Goal: Task Accomplishment & Management: Manage account settings

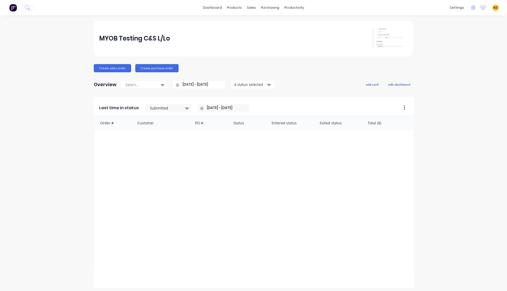
click at [453, 120] on div "MYOB Testing C&S L/Lo Create sales order Create purchase order Overview Select.…" at bounding box center [253, 219] width 507 height 399
click at [249, 24] on div "Product Catalogue" at bounding box center [255, 24] width 32 height 5
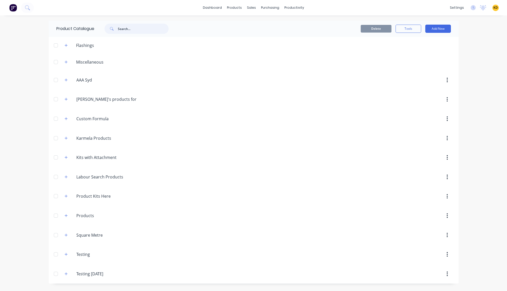
click at [140, 29] on input "text" at bounding box center [143, 29] width 51 height 10
type input "kit"
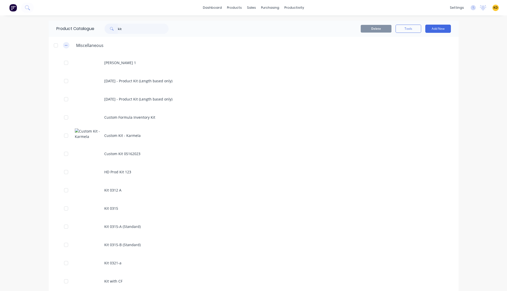
click at [65, 46] on icon "button" at bounding box center [66, 46] width 3 height 4
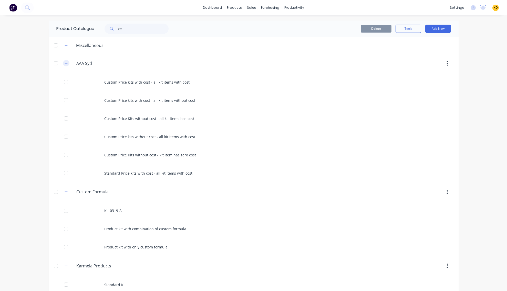
click at [65, 65] on icon "button" at bounding box center [66, 63] width 3 height 4
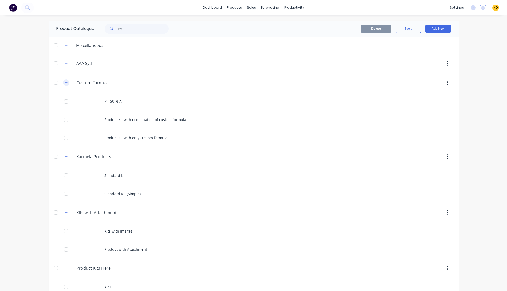
click at [65, 81] on icon "button" at bounding box center [66, 83] width 3 height 4
click at [35, 110] on div "dashboard products sales purchasing productivity dashboard products Product Cat…" at bounding box center [253, 145] width 507 height 291
click at [65, 101] on icon "button" at bounding box center [66, 102] width 3 height 4
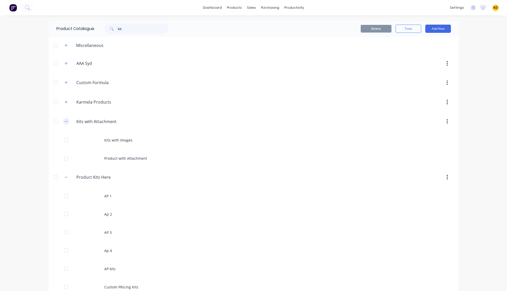
click at [65, 122] on icon "button" at bounding box center [66, 122] width 3 height 4
click at [65, 140] on icon "button" at bounding box center [66, 141] width 3 height 4
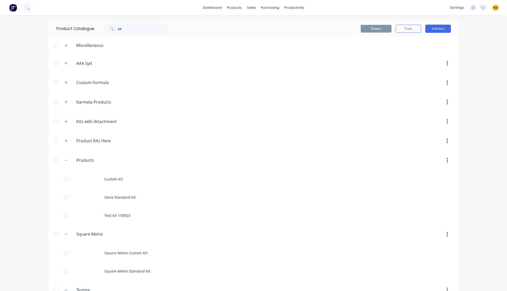
click at [22, 129] on div "dashboard products sales purchasing productivity dashboard products Product Cat…" at bounding box center [253, 145] width 507 height 291
click at [65, 161] on icon "button" at bounding box center [66, 160] width 3 height 4
click at [42, 159] on div "dashboard products sales purchasing productivity dashboard products Product Cat…" at bounding box center [253, 145] width 507 height 291
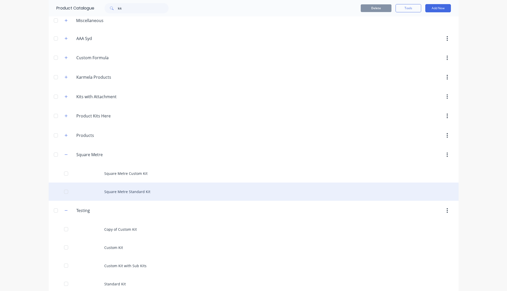
scroll to position [61, 0]
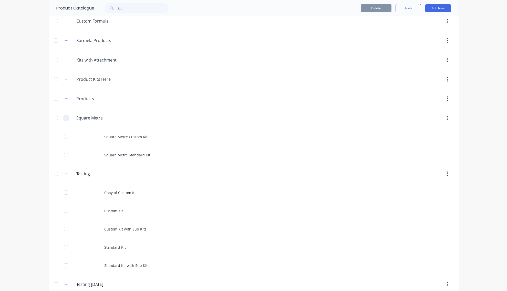
click at [63, 120] on button "button" at bounding box center [66, 118] width 6 height 6
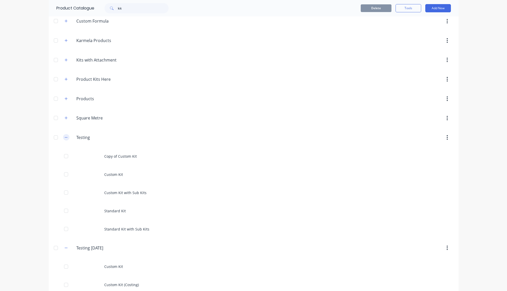
click at [65, 138] on icon "button" at bounding box center [66, 137] width 3 height 4
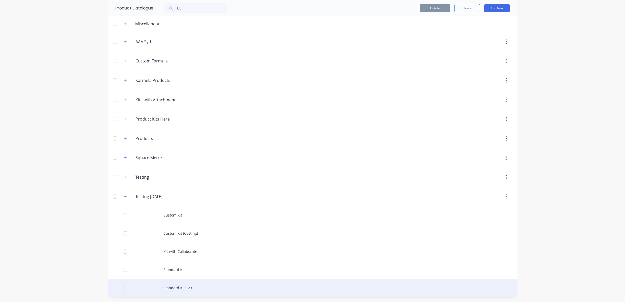
scroll to position [22, 0]
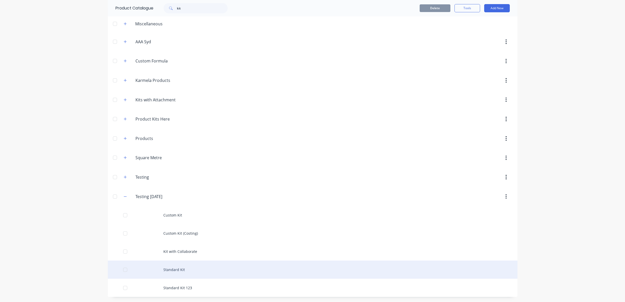
click at [218, 269] on div "Standard Kit" at bounding box center [313, 270] width 410 height 18
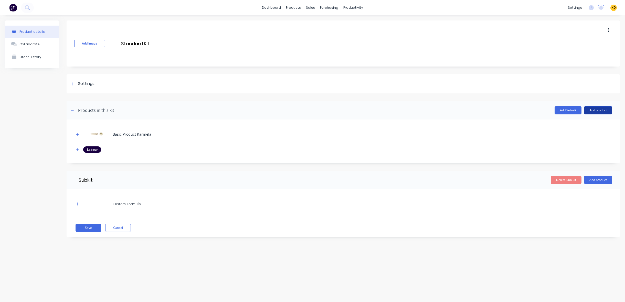
click at [506, 111] on button "Add product" at bounding box center [598, 110] width 28 height 8
click at [506, 132] on div "Labour" at bounding box center [587, 133] width 39 height 7
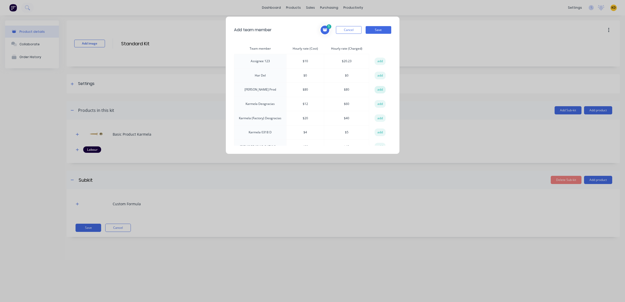
click at [381, 89] on button "add" at bounding box center [380, 90] width 11 height 8
click at [379, 29] on button "Save" at bounding box center [379, 30] width 26 height 8
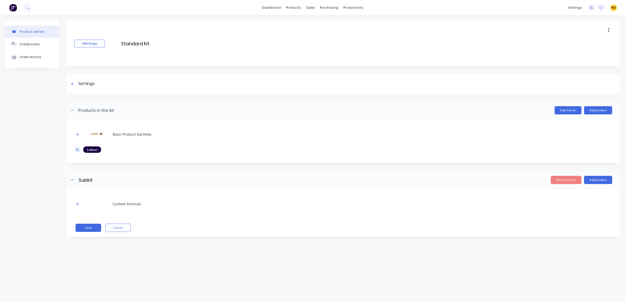
click at [76, 150] on icon "button" at bounding box center [77, 150] width 3 height 4
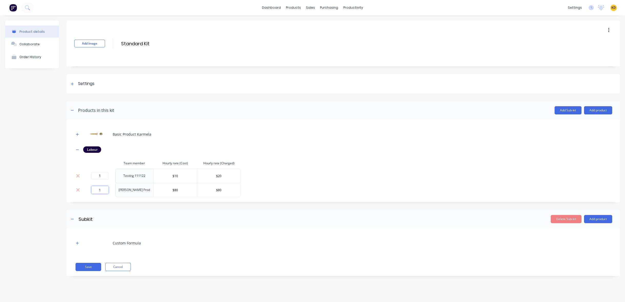
drag, startPoint x: 95, startPoint y: 190, endPoint x: 105, endPoint y: 190, distance: 10.3
click at [105, 190] on input "1" at bounding box center [99, 190] width 17 height 8
click at [340, 38] on div "Add image Standard Kit Standard Kit Enter kit name" at bounding box center [343, 43] width 553 height 46
drag, startPoint x: 97, startPoint y: 189, endPoint x: 112, endPoint y: 189, distance: 15.6
click at [112, 189] on div "0" at bounding box center [100, 190] width 27 height 8
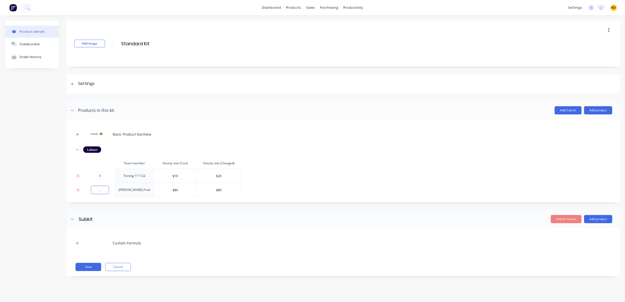
type input "."
click at [140, 46] on input "Standard Kit" at bounding box center [166, 43] width 91 height 7
click at [82, 267] on button "Save" at bounding box center [89, 267] width 26 height 8
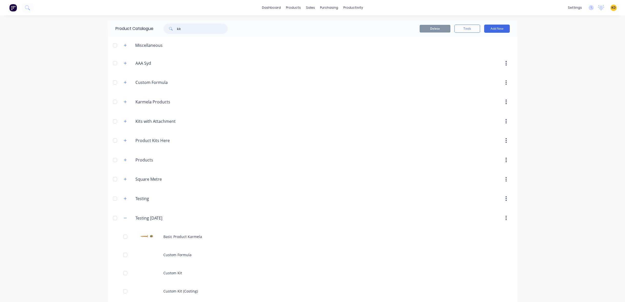
click at [191, 29] on input "kit" at bounding box center [202, 29] width 51 height 10
paste input "Standard K"
type input "Standard Kit"
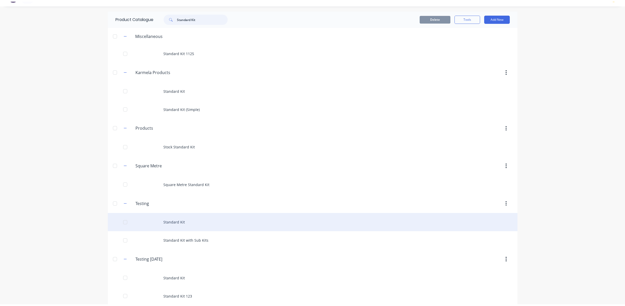
scroll to position [17, 0]
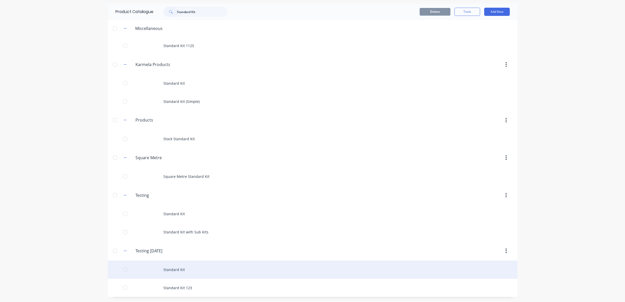
click at [190, 275] on div "Standard Kit" at bounding box center [313, 270] width 410 height 18
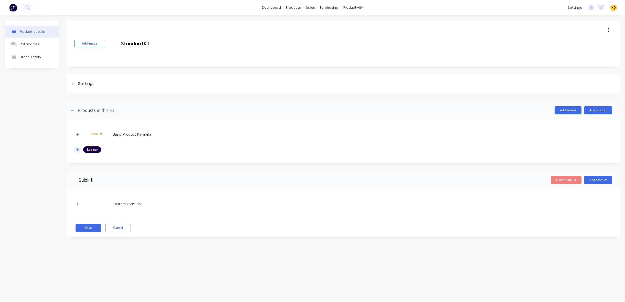
click at [78, 147] on button "button" at bounding box center [77, 149] width 6 height 6
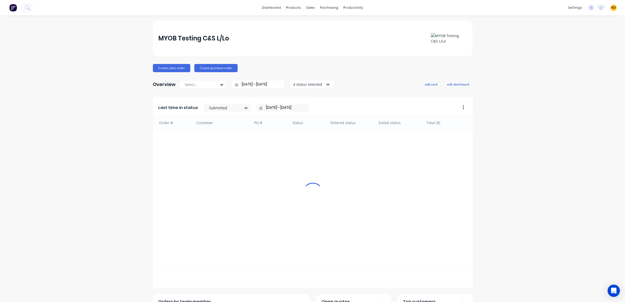
click at [82, 147] on div "MYOB Testing C&S L/Lo Create sales order Create purchase order Overview Select.…" at bounding box center [312, 285] width 625 height 530
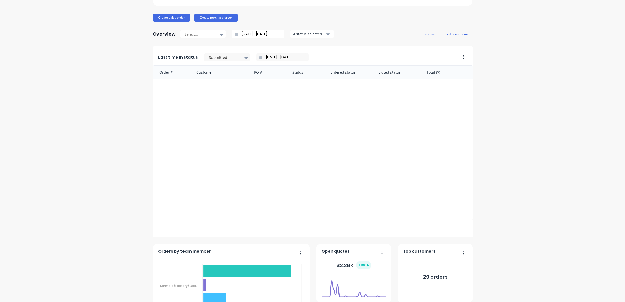
scroll to position [40, 0]
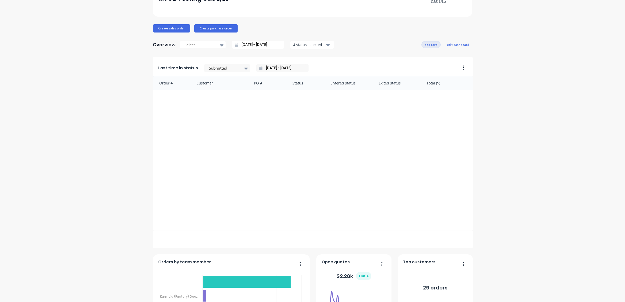
click at [429, 45] on button "add card" at bounding box center [430, 44] width 19 height 7
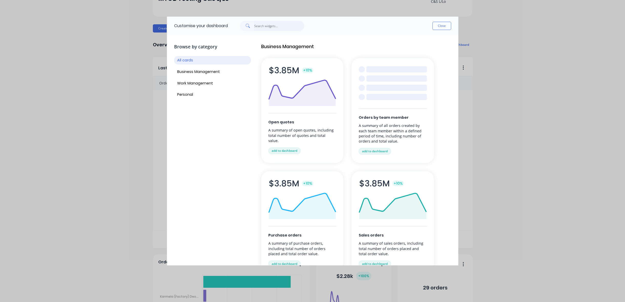
click at [284, 26] on input "text" at bounding box center [279, 26] width 50 height 10
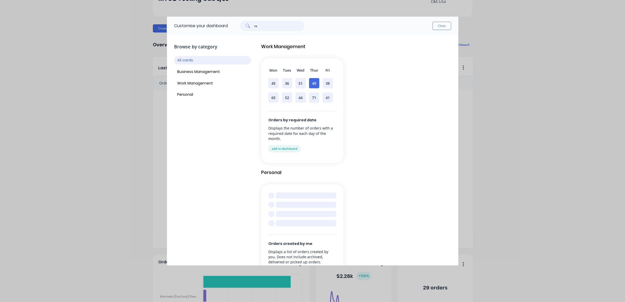
type input "req"
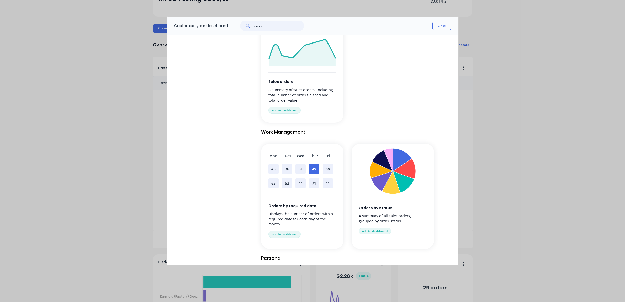
scroll to position [276, 0]
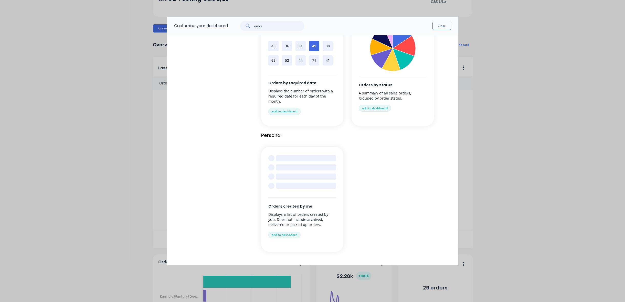
click at [279, 28] on input "order" at bounding box center [279, 26] width 50 height 10
type input "req"
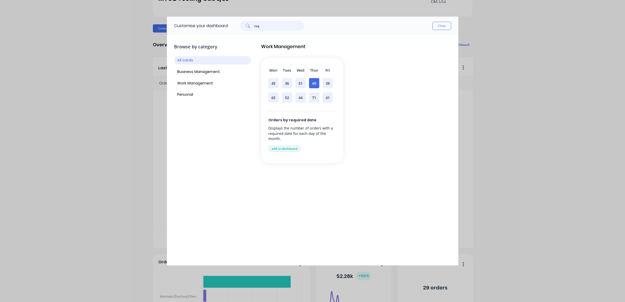
scroll to position [0, 0]
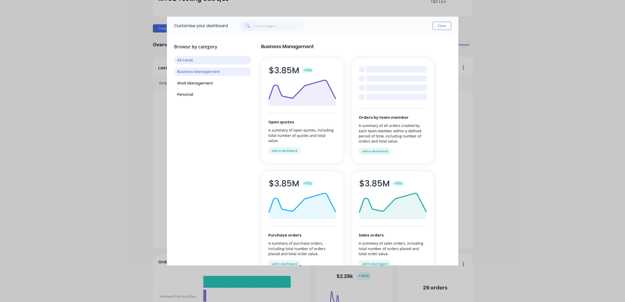
click at [202, 72] on button "Business Management" at bounding box center [212, 72] width 77 height 8
click at [199, 84] on button "Work Management" at bounding box center [212, 83] width 77 height 8
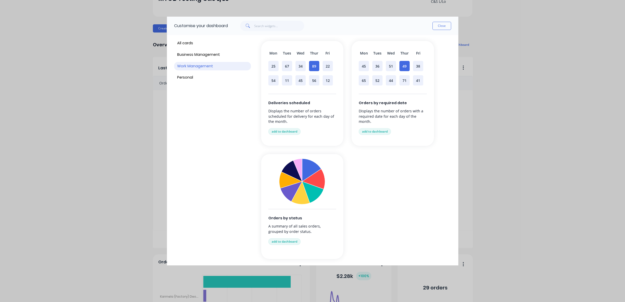
scroll to position [25, 0]
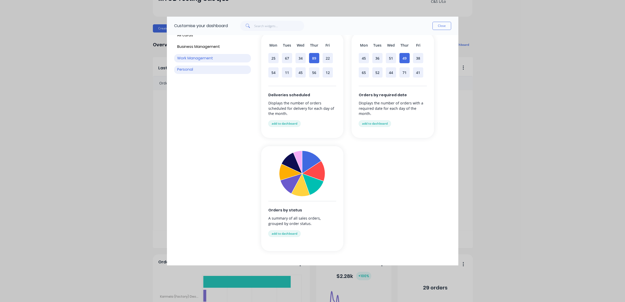
click at [187, 68] on button "Personal" at bounding box center [212, 70] width 77 height 8
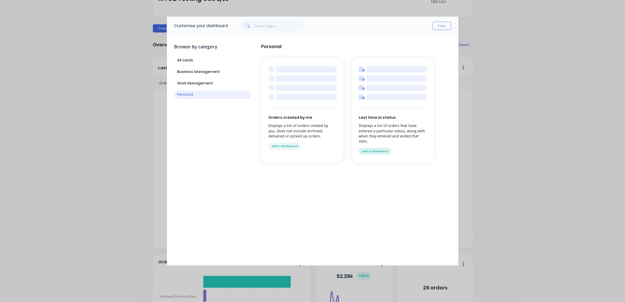
scroll to position [0, 0]
click at [185, 60] on button "All cards" at bounding box center [212, 60] width 77 height 8
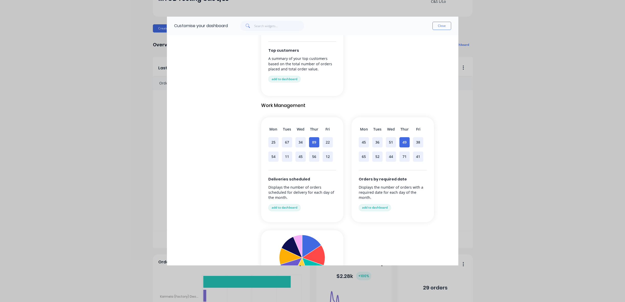
scroll to position [307, 0]
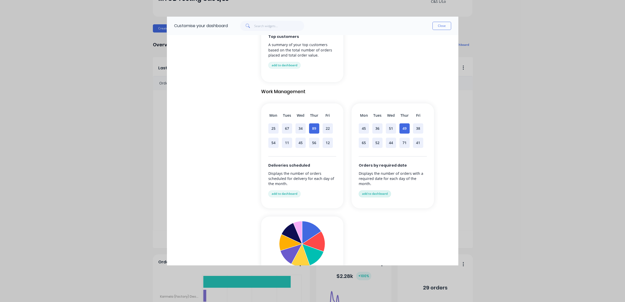
click at [384, 196] on button "add to dashboard" at bounding box center [375, 193] width 32 height 7
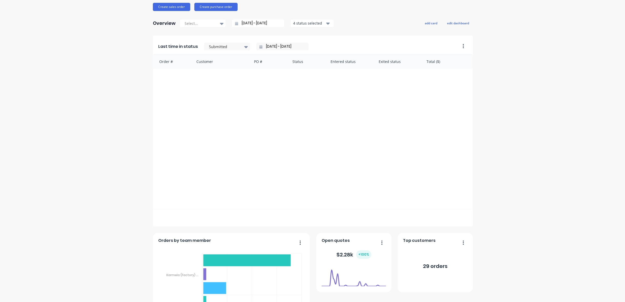
scroll to position [61, 0]
click at [306, 24] on div "4 status selected" at bounding box center [309, 22] width 32 height 5
click at [296, 35] on div "button" at bounding box center [299, 35] width 10 height 10
click at [297, 45] on div "button" at bounding box center [299, 46] width 10 height 10
click at [296, 37] on div "button" at bounding box center [299, 35] width 10 height 10
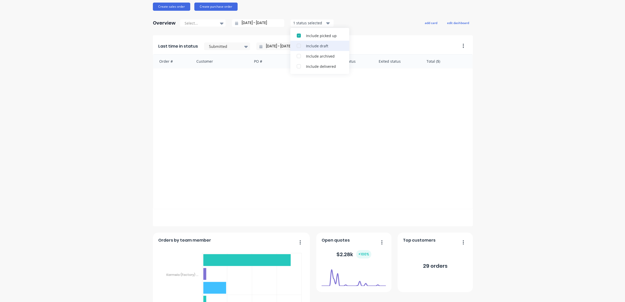
click at [297, 45] on div "button" at bounding box center [299, 46] width 10 height 10
click at [296, 36] on div "button" at bounding box center [299, 35] width 10 height 10
click at [296, 35] on div "button" at bounding box center [299, 35] width 10 height 10
click at [297, 55] on div "button" at bounding box center [299, 56] width 10 height 10
click at [101, 124] on div "MYOB Testing C&S L/Lo Create sales order Create purchase order Overview Select.…" at bounding box center [312, 290] width 625 height 662
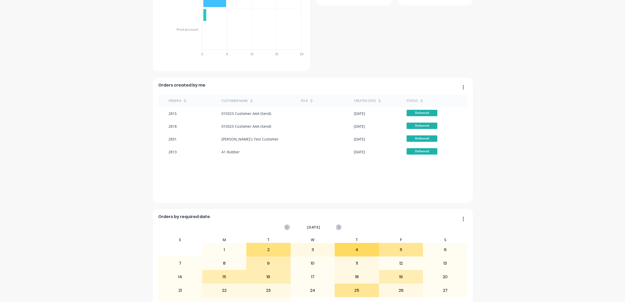
scroll to position [386, 0]
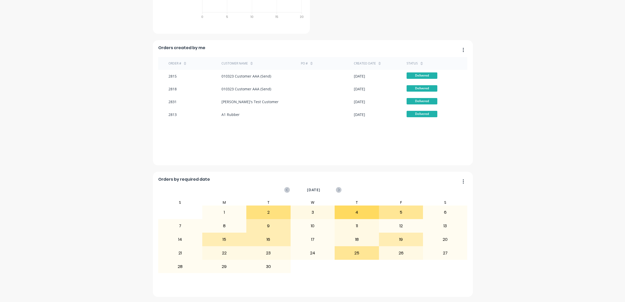
drag, startPoint x: 461, startPoint y: 182, endPoint x: 462, endPoint y: 125, distance: 57.6
click at [460, 123] on div "Orders by required date September 2025 S M T W T F S 27 28 29 30 31 1 2 3 4 5 6…" at bounding box center [312, 4] width 319 height 586
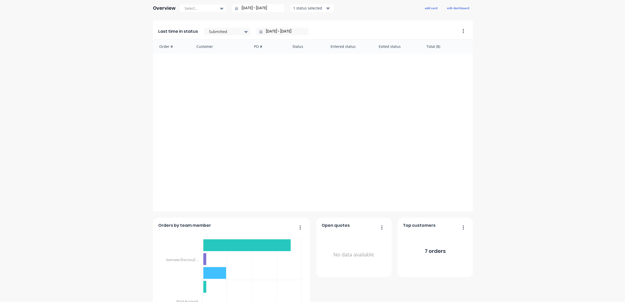
scroll to position [0, 0]
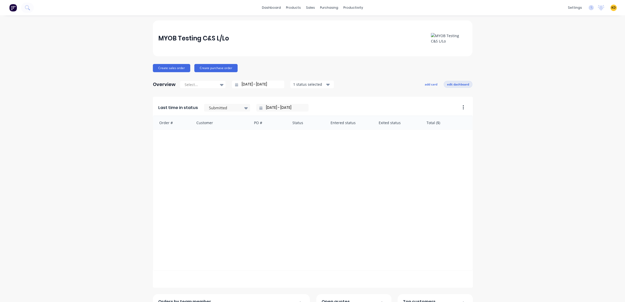
click at [452, 84] on button "edit dashboard" at bounding box center [458, 84] width 29 height 7
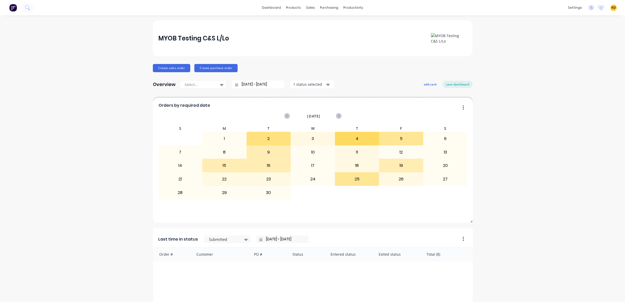
drag, startPoint x: 462, startPoint y: 180, endPoint x: 432, endPoint y: 22, distance: 161.1
click at [451, 84] on button "save dashboard" at bounding box center [458, 84] width 30 height 7
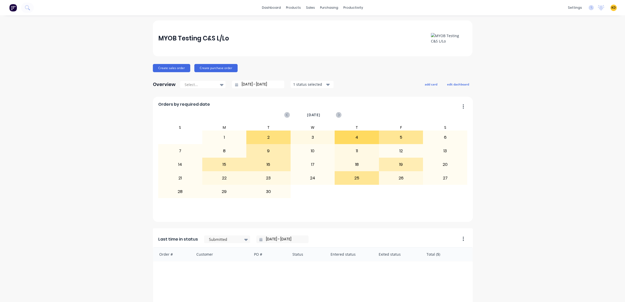
click at [304, 86] on div "1 status selected" at bounding box center [309, 84] width 32 height 5
click at [249, 84] on input "[DATE] - [DATE]" at bounding box center [260, 85] width 44 height 8
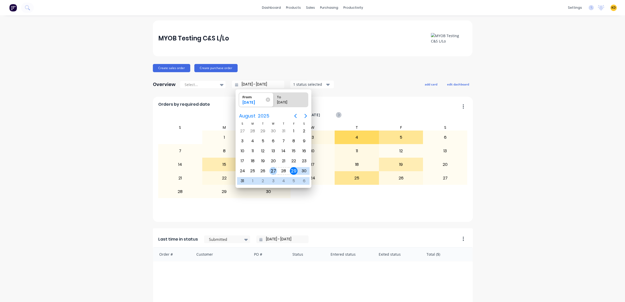
click at [274, 171] on div "27" at bounding box center [273, 171] width 8 height 8
type input "27/08/25 - 29/09/25"
radio input "false"
radio input "true"
click at [289, 171] on div "29" at bounding box center [294, 171] width 10 height 10
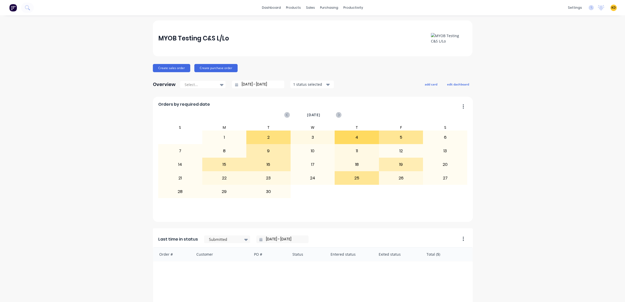
click at [256, 81] on input "27/08/25 - 29/08/25" at bounding box center [260, 85] width 44 height 8
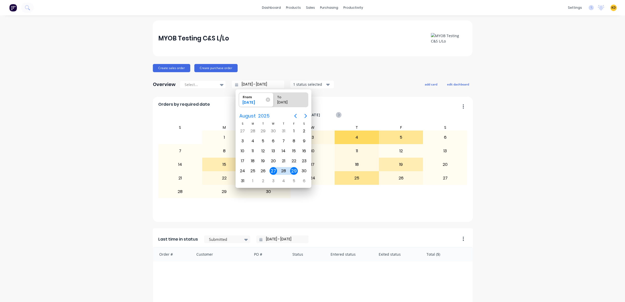
click at [345, 81] on div "Overview Select... 27/08/25 - 29/08/25 1 status selected add card edit dashboard" at bounding box center [312, 84] width 319 height 10
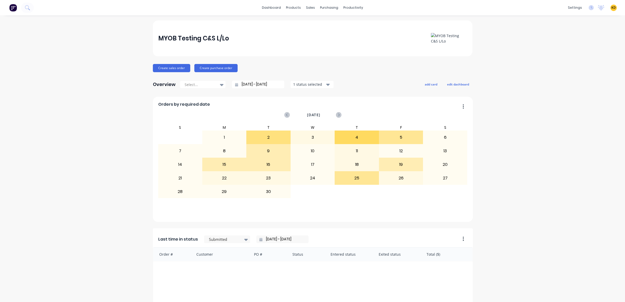
click at [308, 86] on div "1 status selected" at bounding box center [309, 84] width 32 height 5
click at [294, 96] on div "button" at bounding box center [299, 97] width 10 height 10
click at [244, 85] on input "27/08/25 - 29/08/25" at bounding box center [260, 85] width 44 height 8
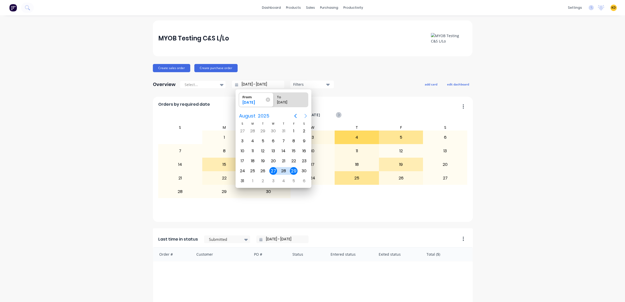
click at [305, 115] on icon "Next page" at bounding box center [306, 116] width 6 height 6
click at [252, 131] on div "1" at bounding box center [253, 131] width 8 height 8
type input "01/09/25 - 01/09/25"
radio input "false"
radio input "true"
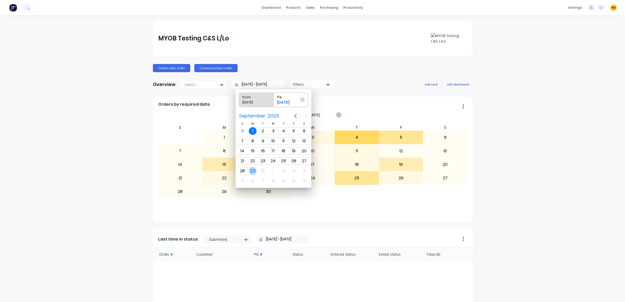
click at [254, 170] on div "29" at bounding box center [253, 171] width 8 height 8
type input "01/09/25 - 29/09/25"
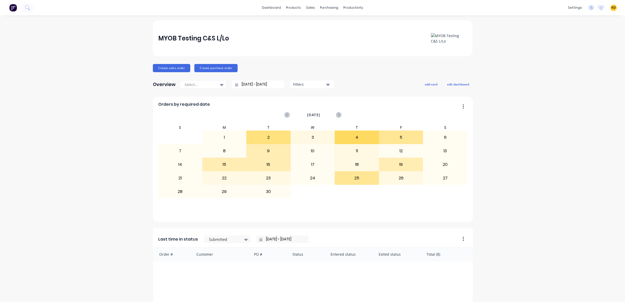
click at [301, 84] on div "Filters" at bounding box center [309, 84] width 32 height 5
click at [295, 97] on div "button" at bounding box center [299, 97] width 10 height 10
click at [360, 67] on div "Create sales order Create purchase order" at bounding box center [312, 68] width 319 height 8
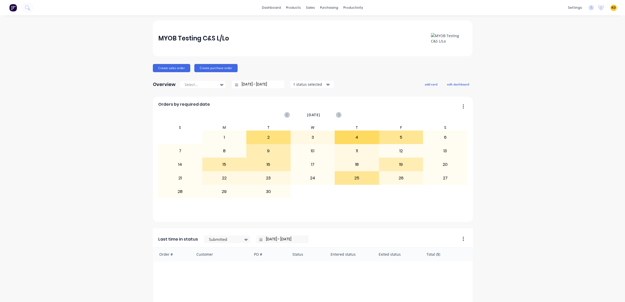
click at [302, 87] on div "1 status selected" at bounding box center [309, 84] width 32 height 5
click at [301, 129] on div "button" at bounding box center [299, 128] width 10 height 10
click at [299, 128] on div "button" at bounding box center [299, 128] width 10 height 10
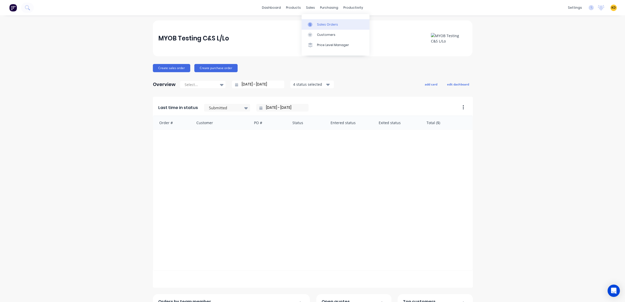
click at [318, 26] on div "Sales Orders" at bounding box center [327, 24] width 21 height 5
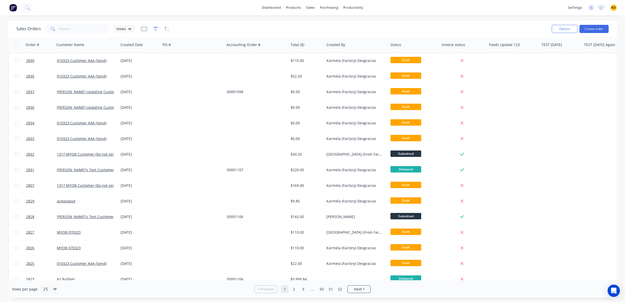
click at [154, 29] on icon "button" at bounding box center [155, 28] width 5 height 5
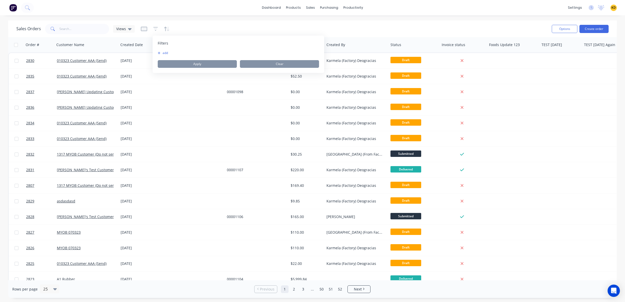
click at [164, 55] on div "add Apply Clear" at bounding box center [238, 59] width 161 height 17
click at [163, 53] on button "add" at bounding box center [164, 53] width 13 height 4
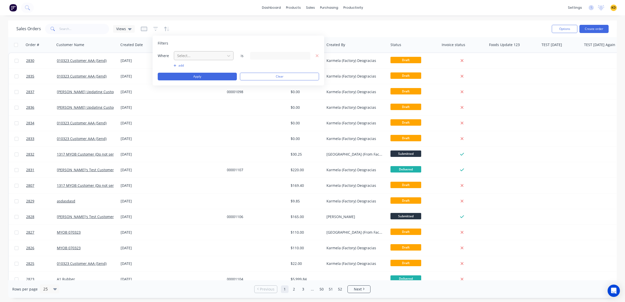
click at [217, 52] on div "Select..." at bounding box center [199, 55] width 49 height 8
type input "re"
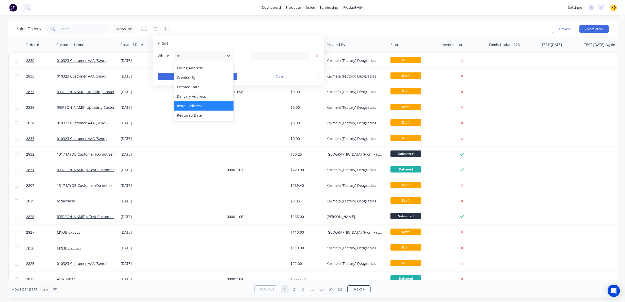
click at [204, 110] on div "Install Address" at bounding box center [204, 105] width 60 height 9
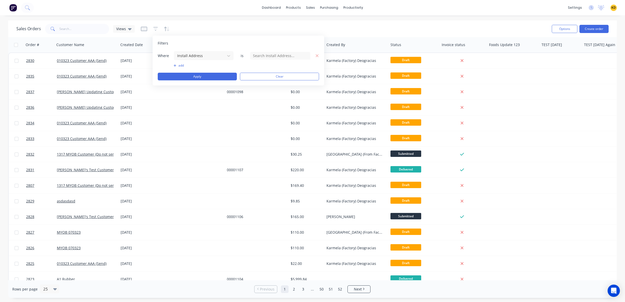
click at [197, 49] on div "Filters Where Install Address is add Apply Clear" at bounding box center [239, 61] width 172 height 50
click at [199, 57] on div at bounding box center [200, 55] width 46 height 6
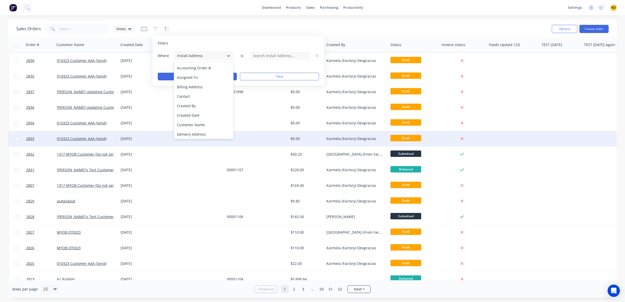
click at [213, 132] on div "Delivery Address" at bounding box center [204, 134] width 60 height 9
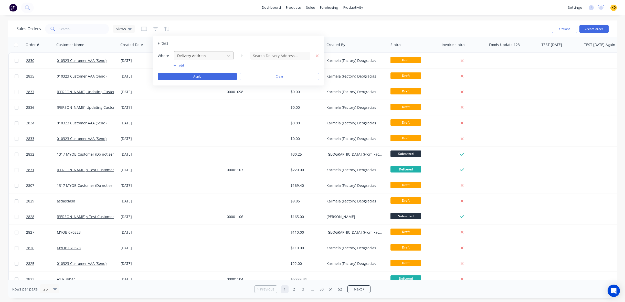
click at [200, 55] on div at bounding box center [200, 55] width 46 height 6
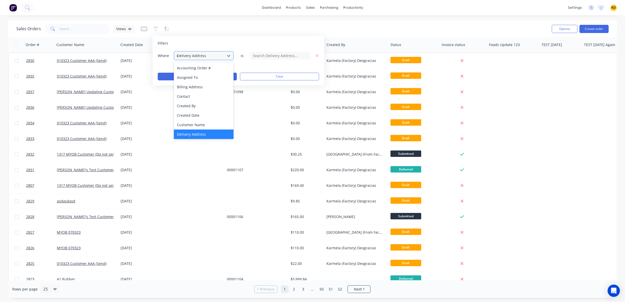
type input "re"
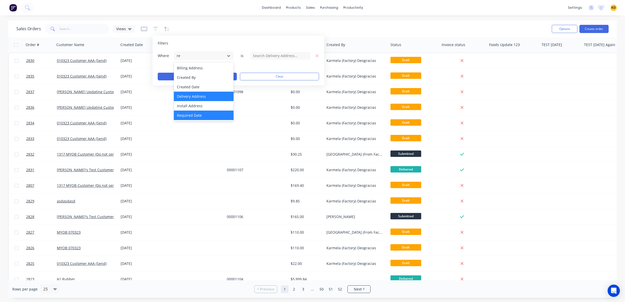
click at [205, 114] on div "Required Date" at bounding box center [204, 115] width 60 height 9
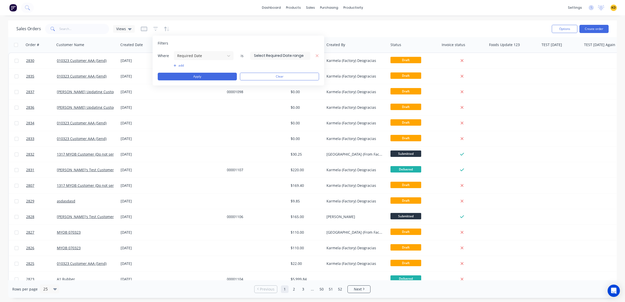
click at [259, 55] on input at bounding box center [280, 56] width 60 height 8
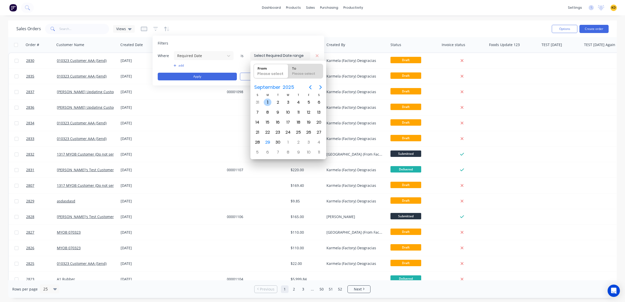
click at [265, 102] on div "1" at bounding box center [268, 103] width 8 height 8
type input "01/09/25"
radio input "false"
radio input "true"
click at [278, 141] on div "30" at bounding box center [278, 142] width 8 height 8
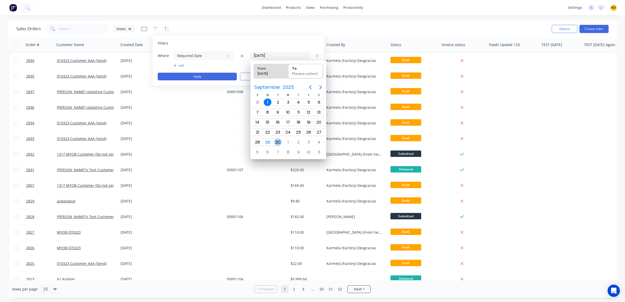
type input "31/08/25 - 30/09/25"
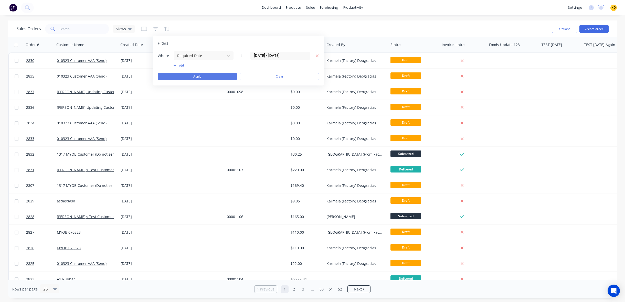
click at [201, 77] on button "Apply" at bounding box center [197, 77] width 79 height 8
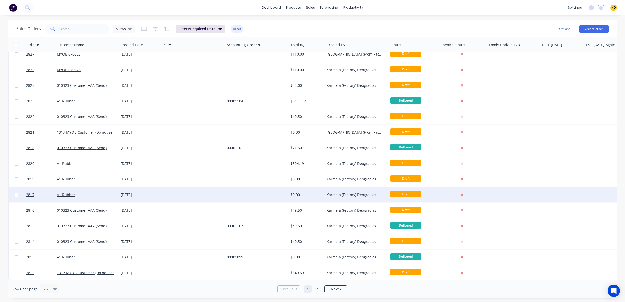
scroll to position [165, 0]
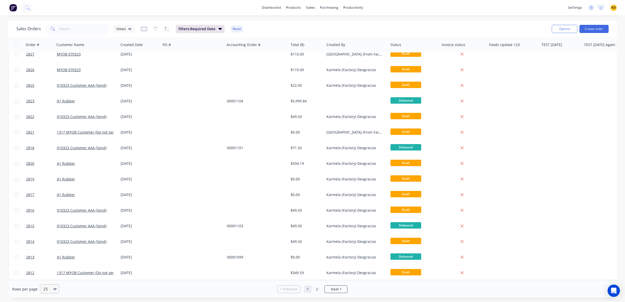
click at [49, 287] on div at bounding box center [47, 289] width 9 height 6
click at [48, 239] on div "10" at bounding box center [48, 238] width 19 height 9
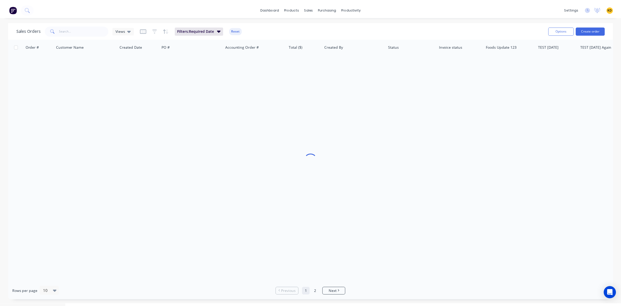
scroll to position [0, 0]
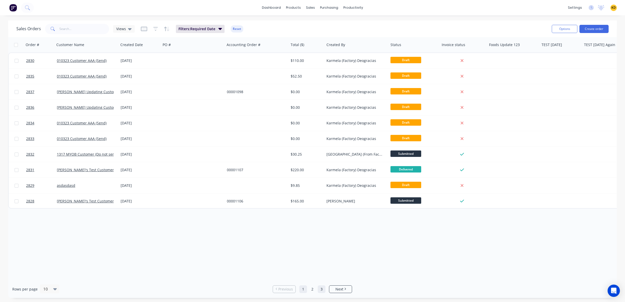
click at [320, 290] on link "3" at bounding box center [322, 289] width 8 height 8
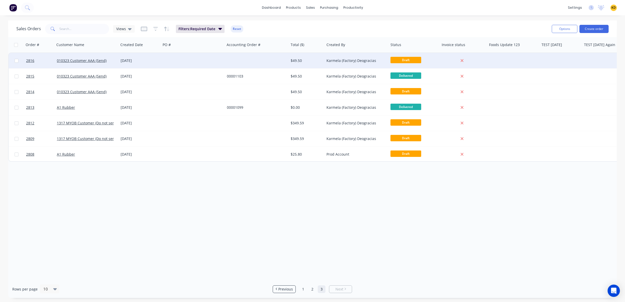
click at [217, 61] on div at bounding box center [193, 60] width 64 height 15
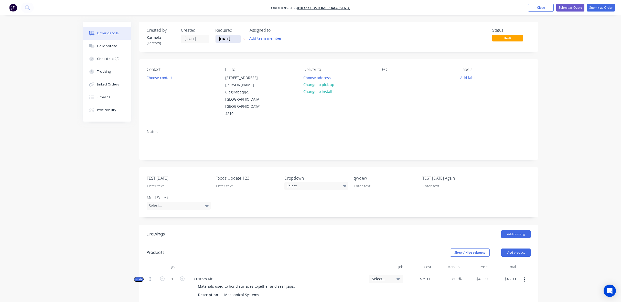
click at [231, 39] on input "04/09/25" at bounding box center [228, 39] width 25 height 8
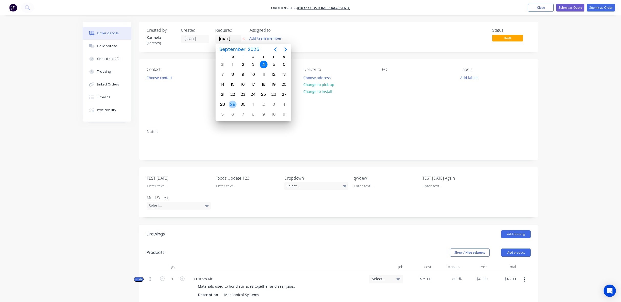
click at [232, 105] on div "29" at bounding box center [233, 105] width 8 height 8
type input "[DATE]"
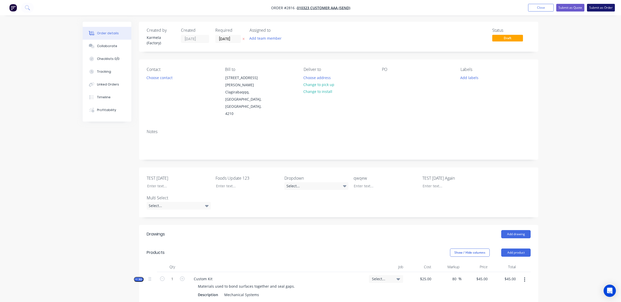
click at [606, 6] on button "Submit as Order" at bounding box center [601, 8] width 28 height 8
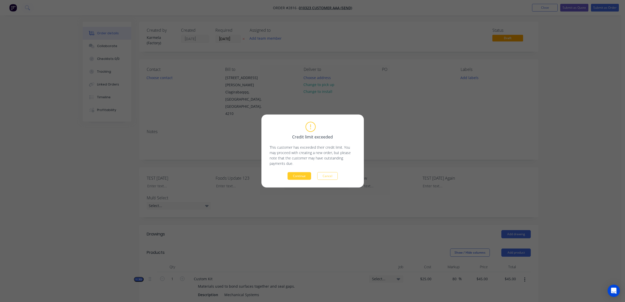
click at [299, 175] on button "Continue" at bounding box center [299, 176] width 24 height 8
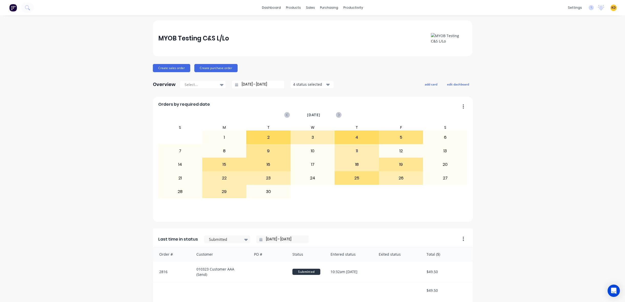
click at [304, 81] on button "4 status selected" at bounding box center [312, 85] width 44 height 8
click at [295, 126] on div "button" at bounding box center [299, 128] width 10 height 10
click at [294, 108] on div "button" at bounding box center [299, 107] width 10 height 10
click at [296, 95] on div "button" at bounding box center [299, 97] width 10 height 10
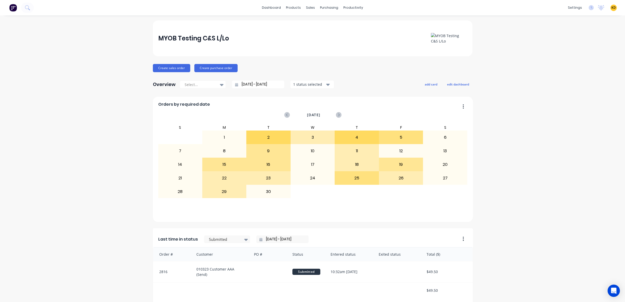
click at [320, 81] on button "1 status selected" at bounding box center [312, 85] width 44 height 8
click at [296, 108] on div "button" at bounding box center [299, 107] width 10 height 10
click at [298, 116] on div "button" at bounding box center [299, 117] width 10 height 10
click at [296, 128] on div "button" at bounding box center [299, 128] width 10 height 10
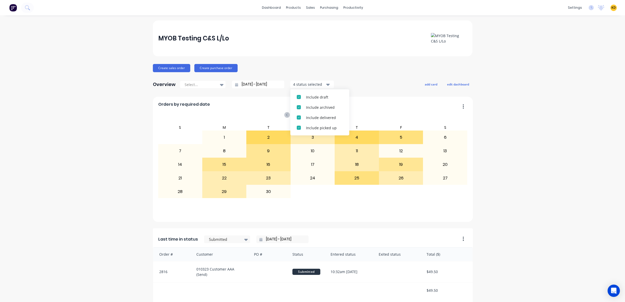
click at [310, 84] on div "4 status selected" at bounding box center [309, 84] width 32 height 5
click at [296, 97] on div "button" at bounding box center [299, 97] width 10 height 10
click at [297, 114] on div "button" at bounding box center [299, 117] width 10 height 10
click at [297, 123] on div "button" at bounding box center [299, 128] width 10 height 10
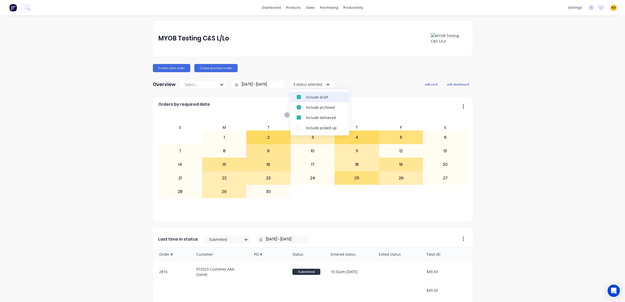
click at [297, 114] on div "button" at bounding box center [299, 117] width 10 height 10
click at [295, 109] on div "button" at bounding box center [299, 107] width 10 height 10
click at [294, 90] on div "Include draft Include archived Include delivered Include picked up" at bounding box center [319, 112] width 59 height 46
click at [296, 95] on div "button" at bounding box center [299, 97] width 10 height 10
click at [300, 86] on div "Filters" at bounding box center [309, 84] width 32 height 5
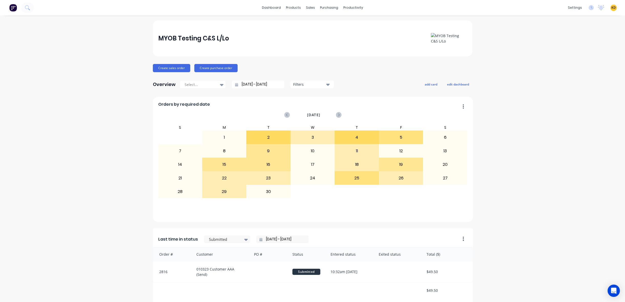
click at [284, 84] on div "Select... 29/08/25 - 29/09/25 Filters" at bounding box center [257, 85] width 154 height 8
click at [297, 82] on div "Filters" at bounding box center [309, 84] width 32 height 5
click at [295, 130] on div "button" at bounding box center [299, 128] width 10 height 10
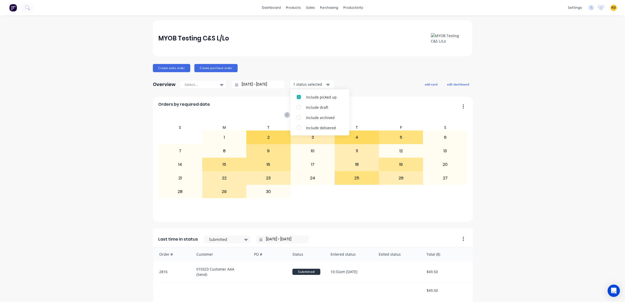
click at [418, 207] on div "5 6 7 8 9 10 11" at bounding box center [312, 205] width 309 height 14
click at [466, 85] on button "edit dashboard" at bounding box center [458, 84] width 29 height 7
click at [452, 83] on button "save dashboard" at bounding box center [458, 84] width 30 height 7
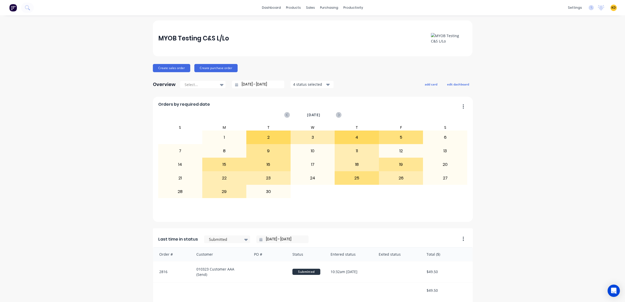
click at [318, 84] on div "4 status selected" at bounding box center [309, 84] width 32 height 5
click at [296, 117] on div "button" at bounding box center [299, 117] width 10 height 10
click at [296, 119] on div "button" at bounding box center [299, 117] width 10 height 10
click at [319, 162] on div "17" at bounding box center [313, 164] width 44 height 13
click at [324, 137] on div "3" at bounding box center [313, 137] width 44 height 13
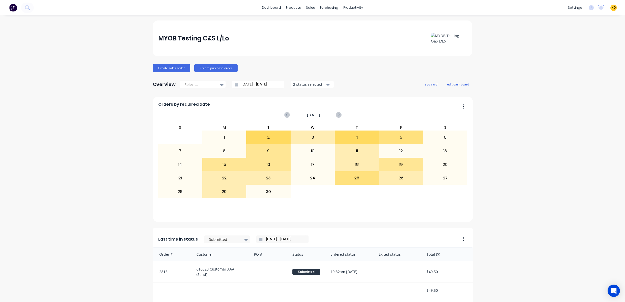
click at [299, 85] on div "2 status selected" at bounding box center [309, 84] width 32 height 5
click at [296, 105] on div "button" at bounding box center [299, 107] width 10 height 10
click at [296, 96] on div "button" at bounding box center [299, 97] width 10 height 10
click at [305, 88] on button "Filters" at bounding box center [312, 85] width 44 height 8
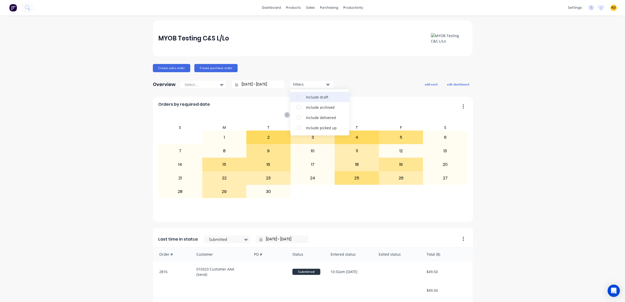
click at [294, 97] on div "button" at bounding box center [299, 97] width 10 height 10
click at [294, 110] on div "button" at bounding box center [299, 107] width 10 height 10
click at [294, 117] on div "button" at bounding box center [299, 117] width 10 height 10
click at [295, 127] on div "button" at bounding box center [299, 128] width 10 height 10
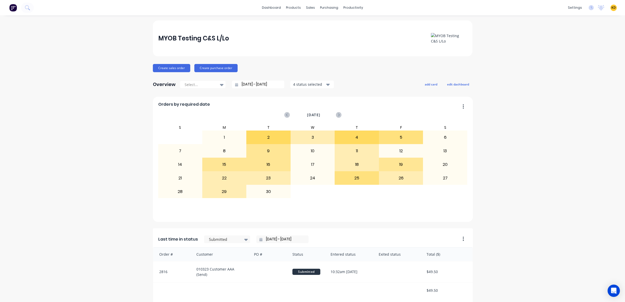
click at [258, 86] on input "[DATE] - [DATE]" at bounding box center [260, 85] width 44 height 8
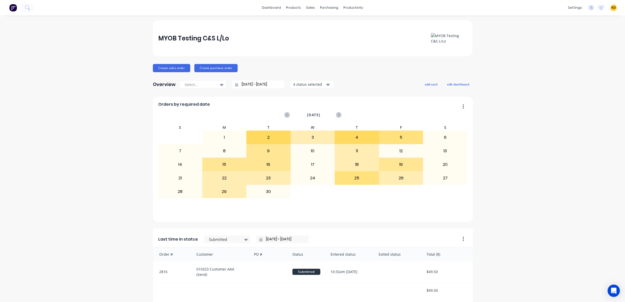
click at [298, 81] on button "4 status selected" at bounding box center [312, 85] width 44 height 8
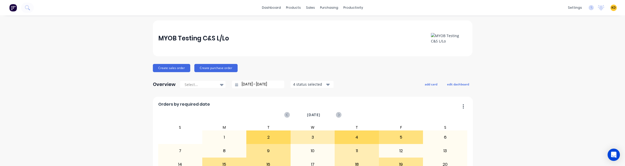
click at [312, 83] on div "4 status selected" at bounding box center [309, 84] width 32 height 5
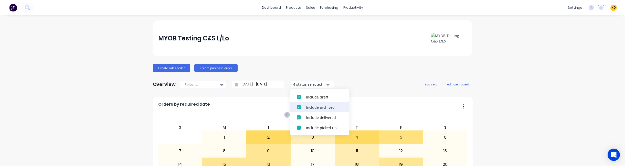
click at [296, 107] on div "button" at bounding box center [299, 107] width 10 height 10
click at [295, 119] on div "button" at bounding box center [299, 117] width 10 height 10
click at [296, 106] on div "button" at bounding box center [299, 107] width 10 height 10
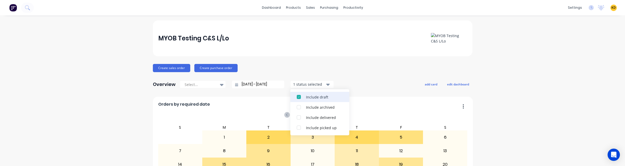
click at [296, 98] on div "button" at bounding box center [299, 97] width 10 height 10
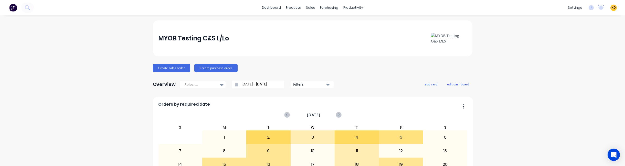
click at [309, 83] on div "Filters" at bounding box center [309, 84] width 32 height 5
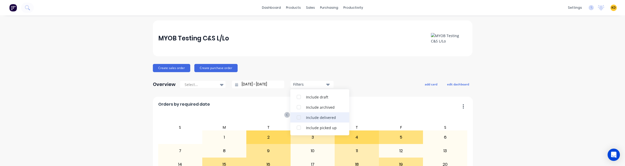
click at [295, 118] on div "button" at bounding box center [299, 117] width 10 height 10
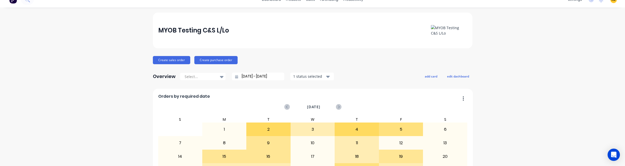
scroll to position [31, 0]
